Goal: Task Accomplishment & Management: Manage account settings

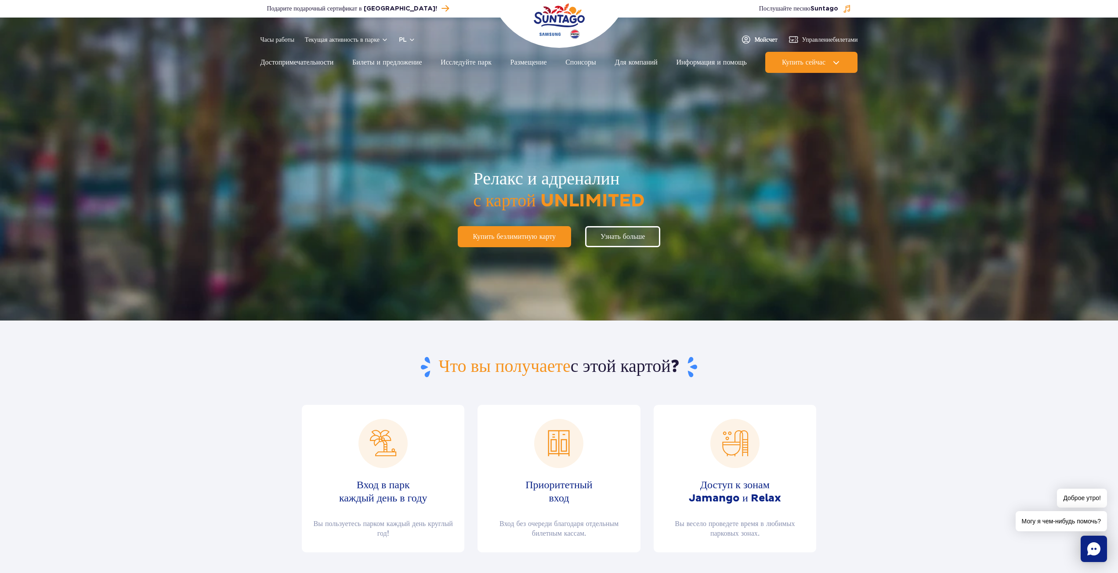
click at [760, 39] on font "Мой" at bounding box center [761, 39] width 12 height 7
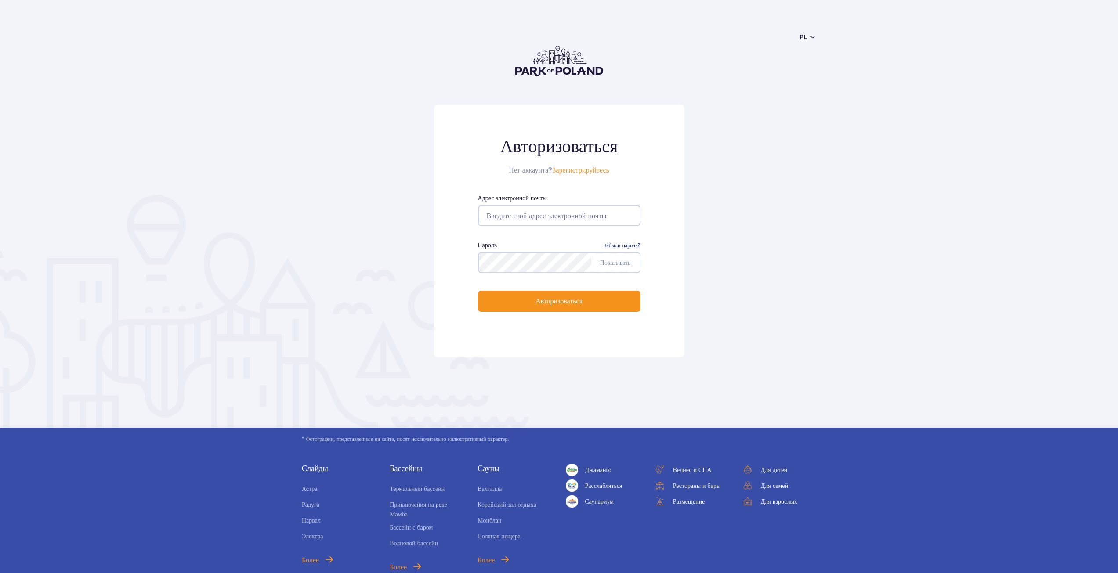
click at [562, 209] on input "email" at bounding box center [559, 215] width 163 height 21
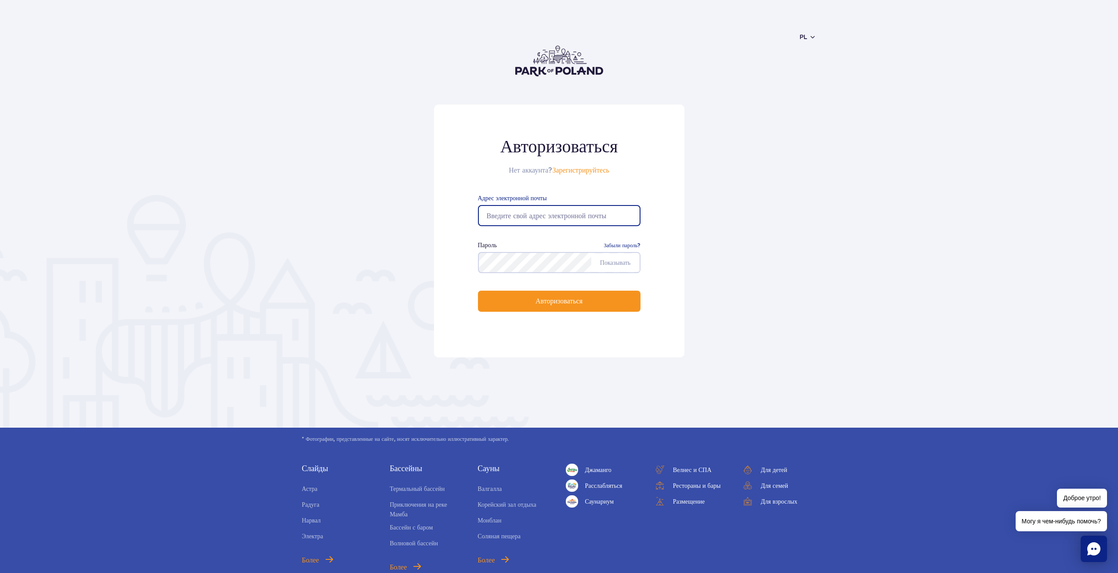
type input "[EMAIL_ADDRESS][DOMAIN_NAME]"
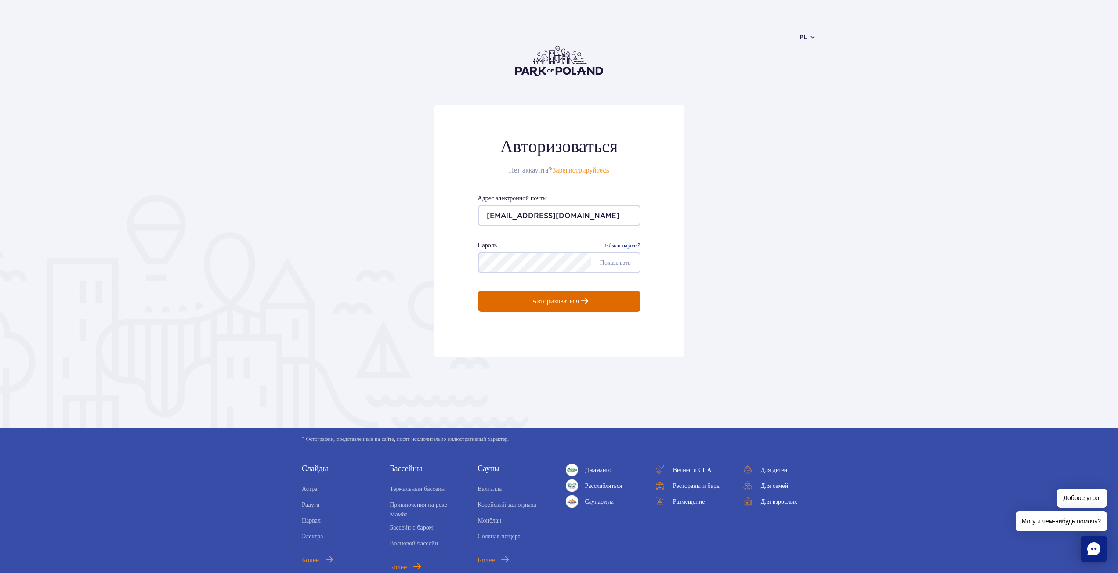
click at [562, 300] on p "Авторизоваться" at bounding box center [555, 301] width 47 height 8
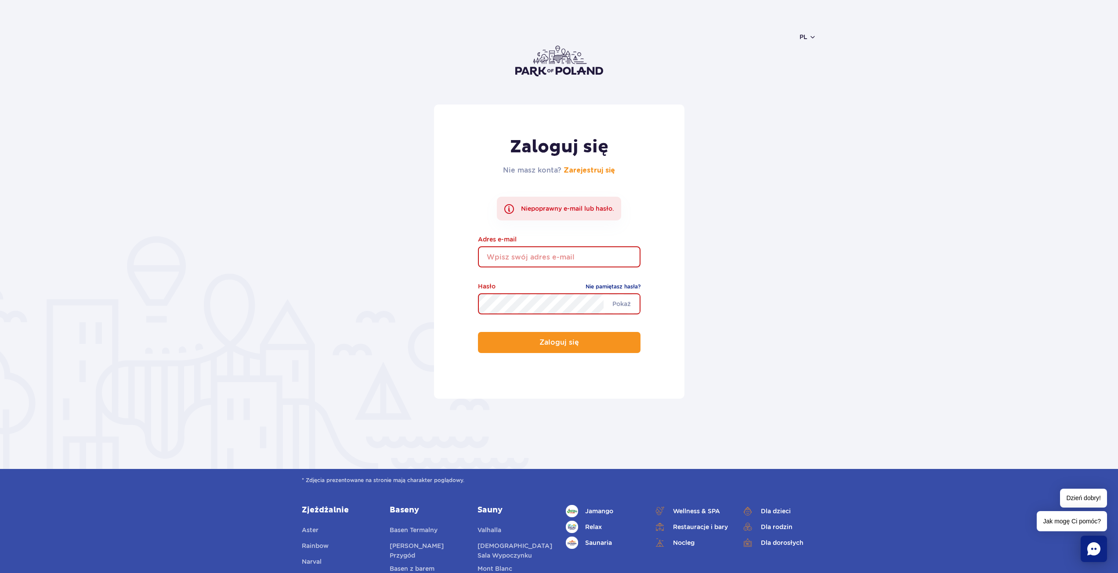
click at [553, 254] on input "email" at bounding box center [559, 256] width 163 height 21
click at [671, 347] on div "Zaloguj się Nie masz konta? Zarejestruj się Niepoprawny e-mail lub hasło. Adres…" at bounding box center [559, 252] width 250 height 294
click at [623, 289] on link "Nie pamiętasz hasła?" at bounding box center [613, 287] width 55 height 9
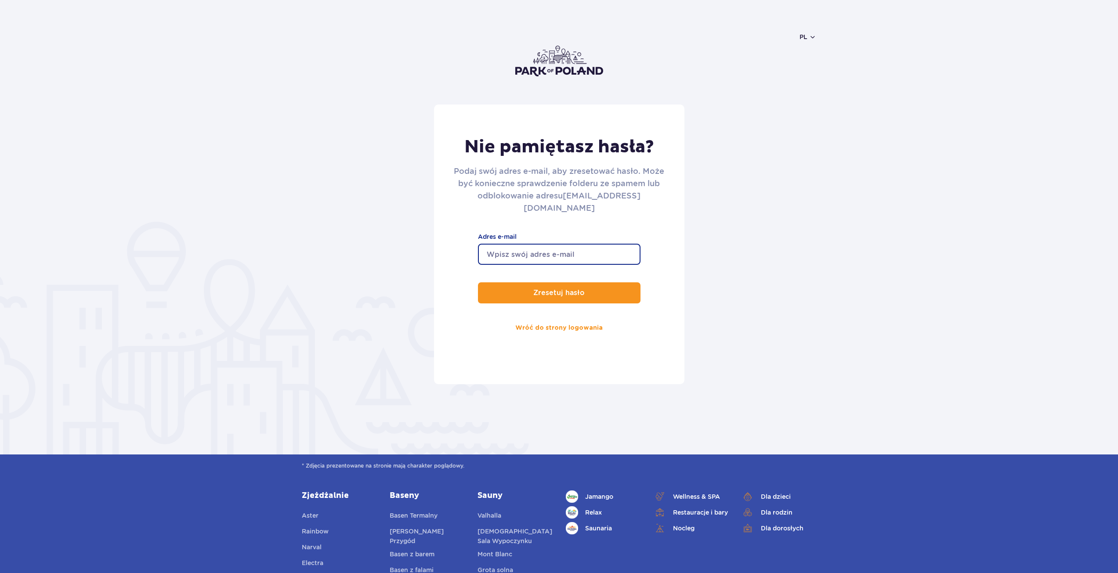
click at [520, 244] on input "Adres e-mail" at bounding box center [559, 254] width 163 height 21
type input "[EMAIL_ADDRESS][DOMAIN_NAME]"
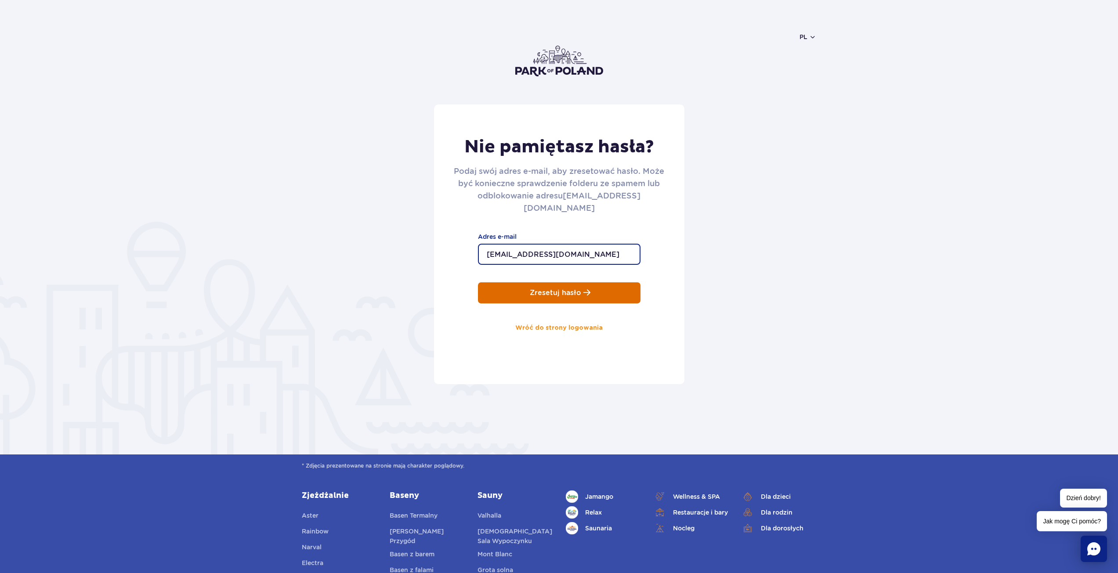
click at [564, 289] on button "Zresetuj hasło" at bounding box center [559, 293] width 163 height 21
